Goal: Navigation & Orientation: Go to known website

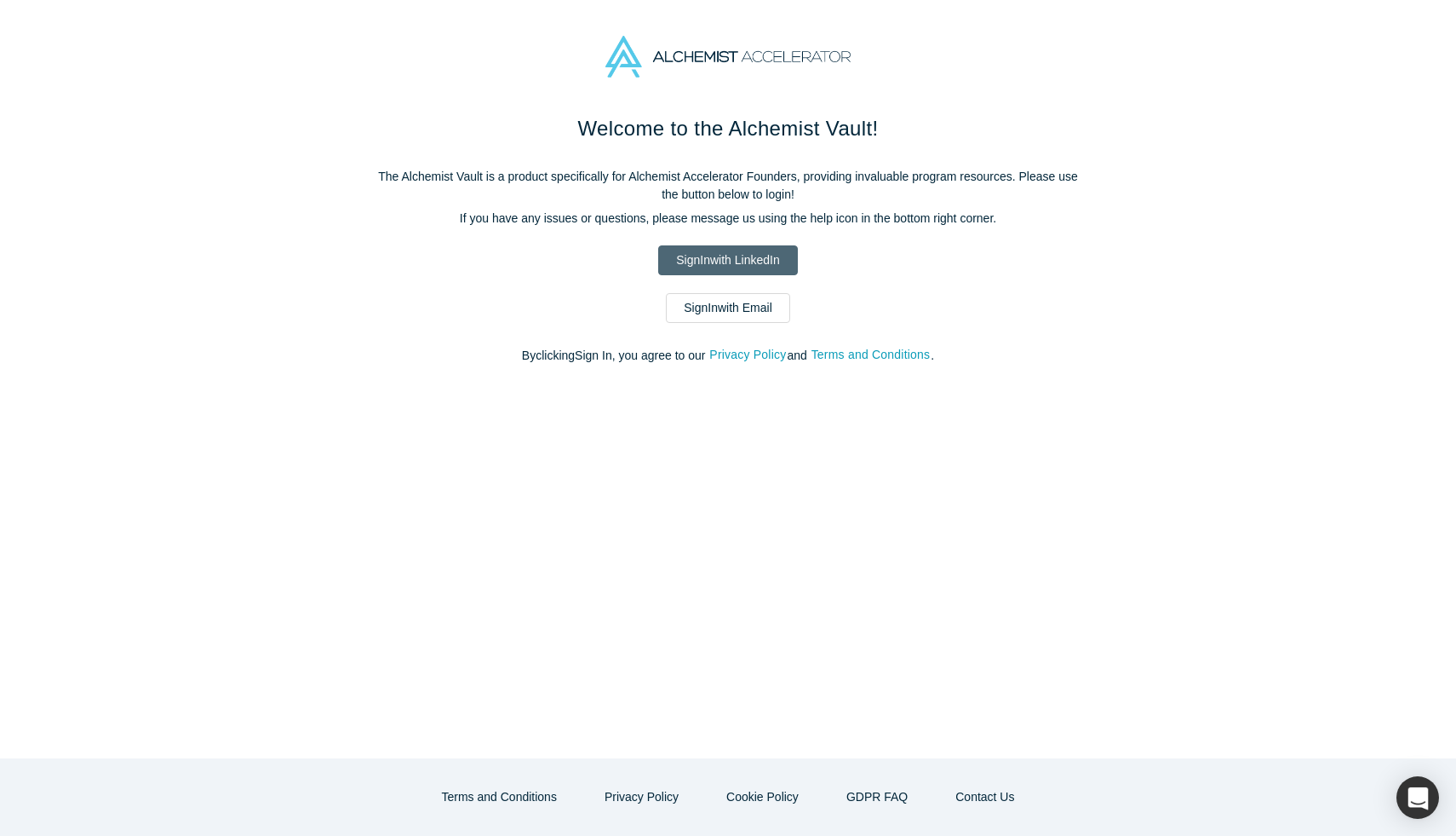
click at [705, 274] on div "Welcome to the Alchemist Vault! The Alchemist Vault is a product specifically f…" at bounding box center [728, 248] width 716 height 269
click at [705, 270] on link "Sign In with LinkedIn" at bounding box center [728, 260] width 139 height 30
